Goal: Task Accomplishment & Management: Use online tool/utility

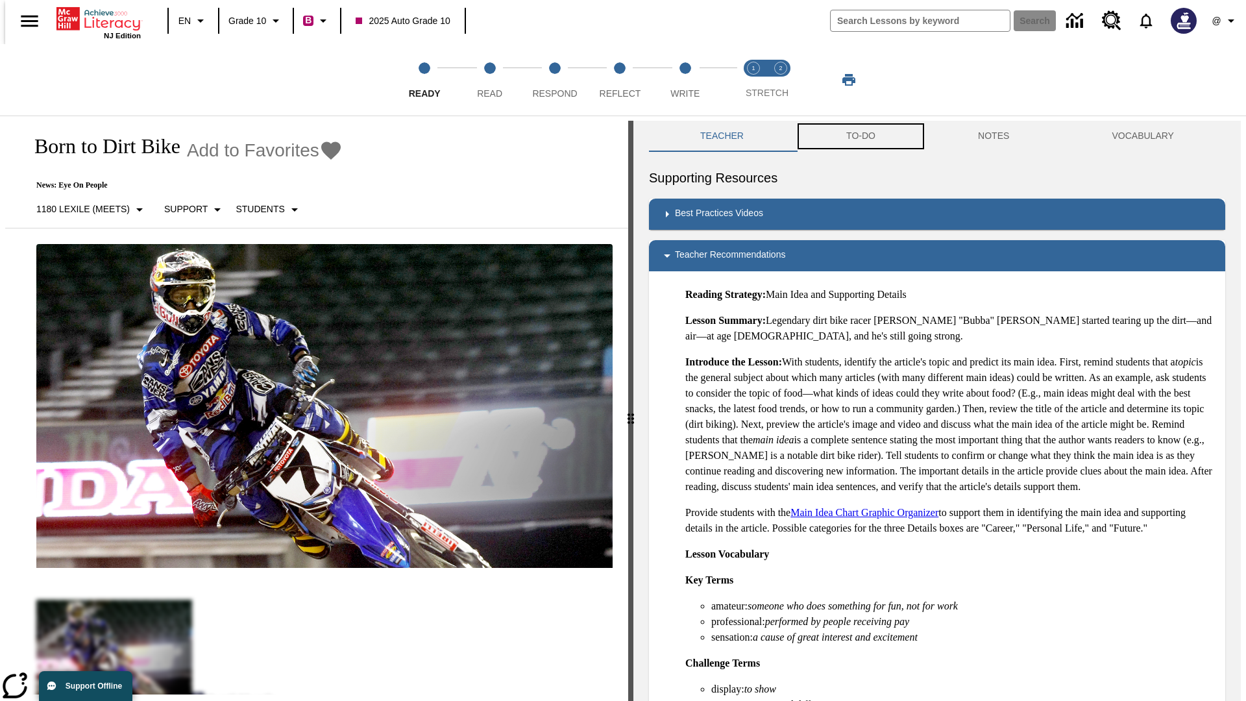
click at [860, 136] on button "TO-DO" at bounding box center [861, 136] width 132 height 31
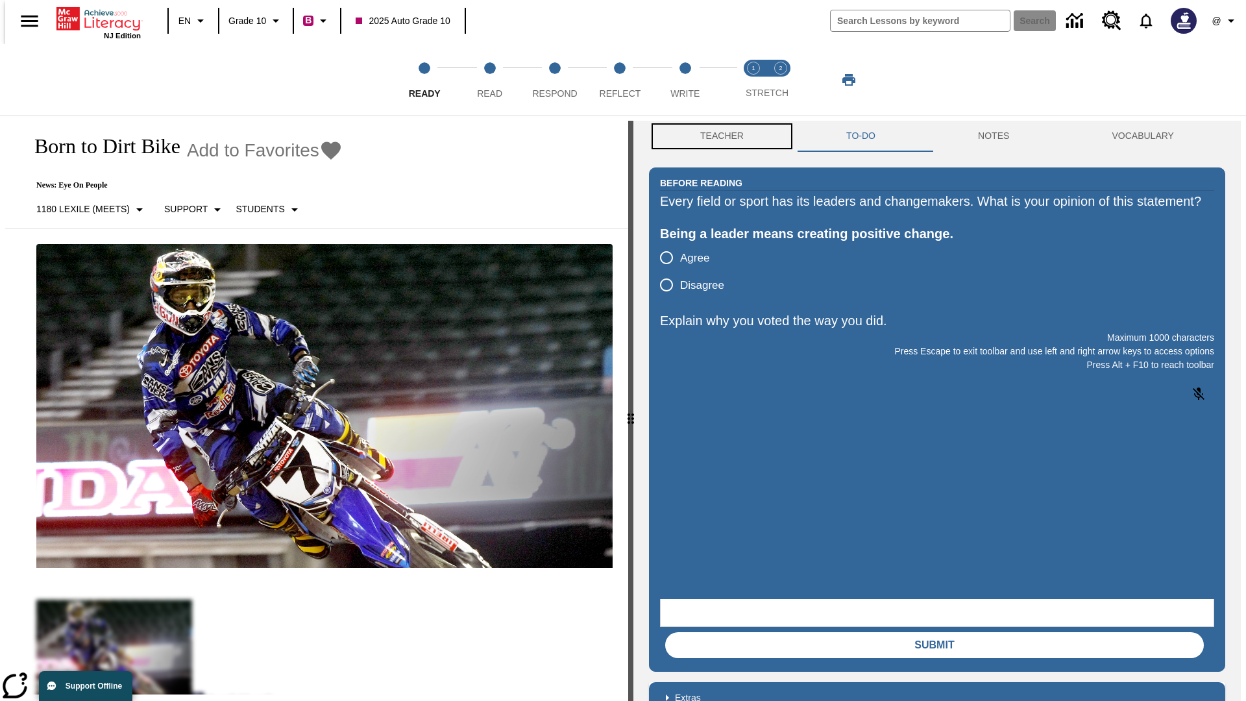
scroll to position [1, 0]
click at [718, 136] on button "Teacher" at bounding box center [722, 135] width 146 height 31
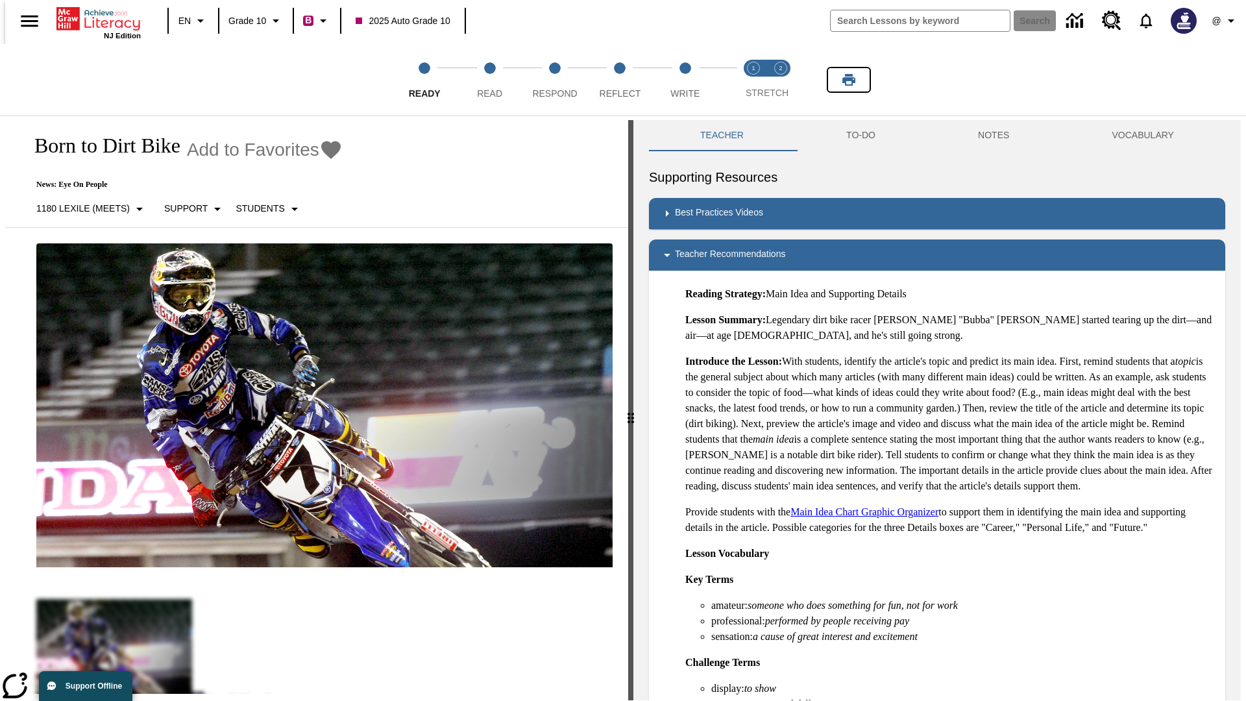
click at [849, 80] on icon "Print" at bounding box center [849, 80] width 13 height 12
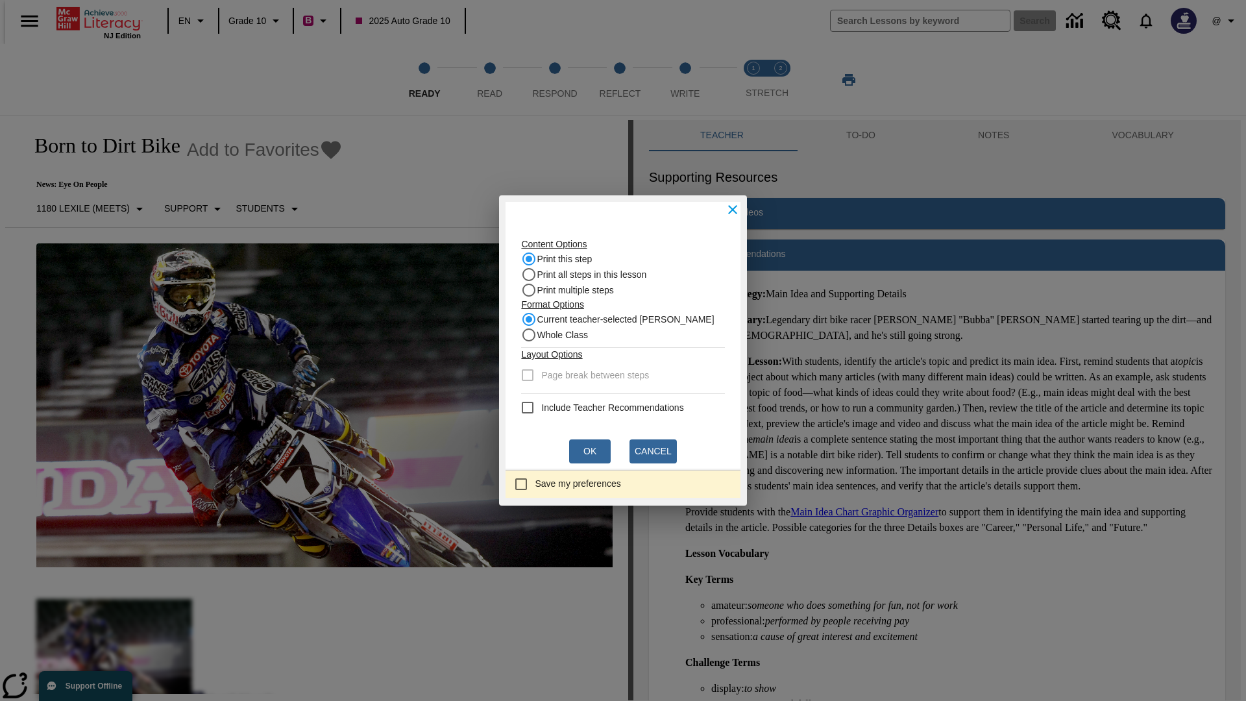
click at [532, 408] on recommendation "Include Teacher Recommendations" at bounding box center [528, 408] width 16 height 16
checkbox recommendation "true"
click at [590, 451] on button "Ok" at bounding box center [590, 451] width 42 height 24
